Goal: Task Accomplishment & Management: Use online tool/utility

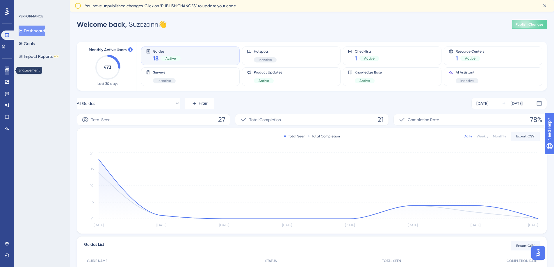
click at [6, 70] on icon at bounding box center [7, 70] width 4 height 4
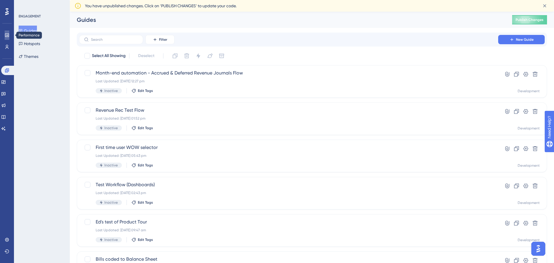
click at [6, 36] on icon at bounding box center [7, 35] width 5 height 5
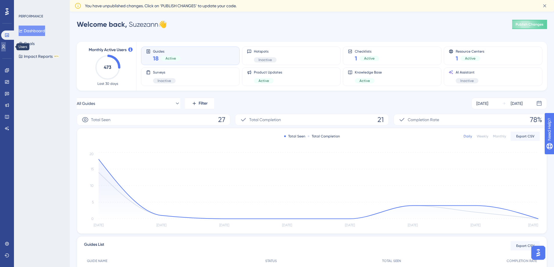
click at [6, 46] on icon at bounding box center [3, 47] width 5 height 5
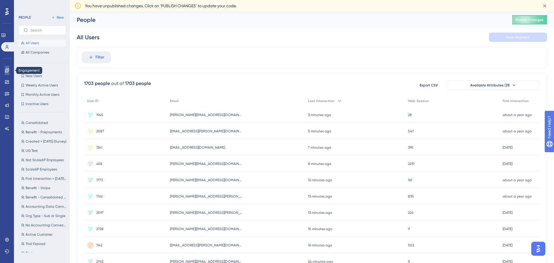
click at [9, 68] on icon at bounding box center [7, 70] width 5 height 5
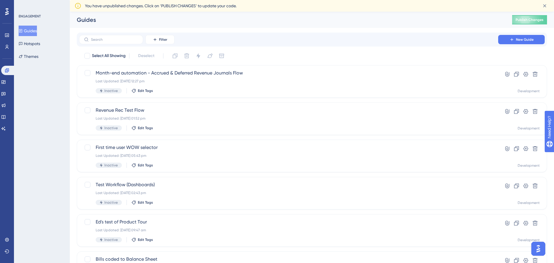
click at [36, 32] on button "Guides" at bounding box center [28, 31] width 18 height 10
click at [190, 77] on div "Month-end automation - Accrued & Deferred Revenue Journals Flow Last Updated: 1…" at bounding box center [289, 82] width 386 height 24
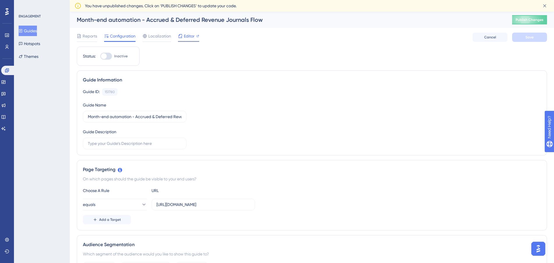
click at [188, 34] on span "Editor" at bounding box center [189, 36] width 11 height 7
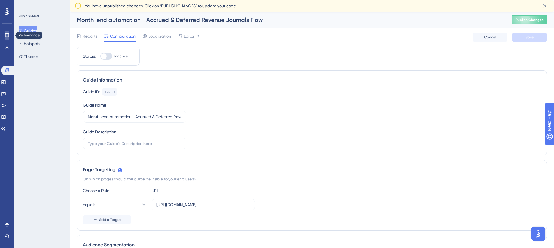
click at [6, 35] on icon at bounding box center [7, 35] width 5 height 5
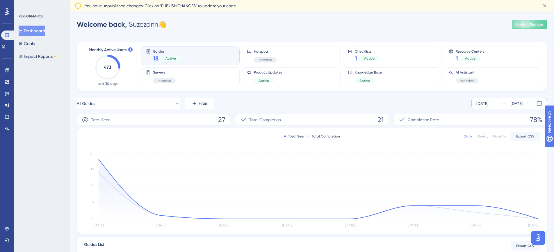
click at [500, 102] on div "Sep 11 2025 Sep 17 2025" at bounding box center [510, 104] width 76 height 12
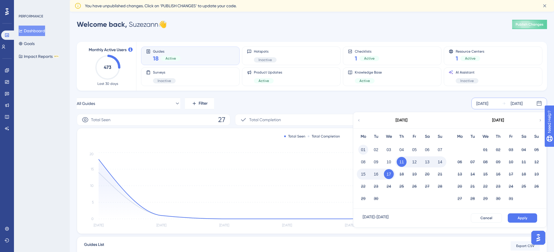
click at [363, 147] on button "01" at bounding box center [364, 150] width 10 height 10
click at [515, 218] on button "Apply" at bounding box center [522, 218] width 29 height 9
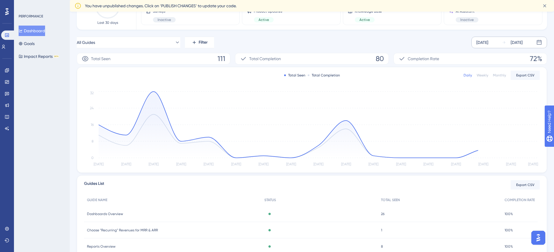
scroll to position [134, 0]
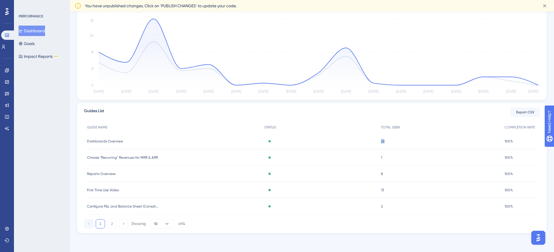
drag, startPoint x: 379, startPoint y: 141, endPoint x: 387, endPoint y: 141, distance: 8.2
click at [387, 141] on div "26 26" at bounding box center [440, 141] width 124 height 16
click at [358, 142] on div "Active" at bounding box center [320, 141] width 116 height 16
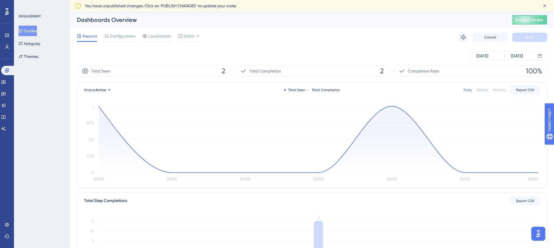
click at [34, 26] on button "Guides" at bounding box center [28, 31] width 18 height 10
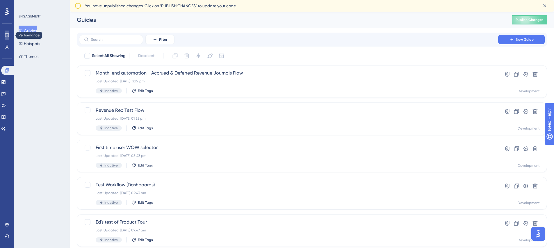
click at [8, 34] on icon at bounding box center [7, 35] width 5 height 5
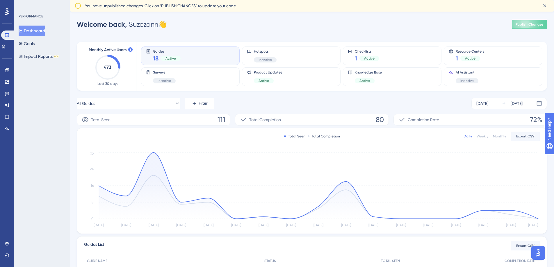
click at [49, 148] on div "PERFORMANCE Dashboard Goals Impact Reports BETA" at bounding box center [42, 133] width 56 height 267
click at [52, 120] on div "PERFORMANCE Dashboard Goals Impact Reports BETA" at bounding box center [42, 133] width 56 height 267
